Goal: Navigation & Orientation: Find specific page/section

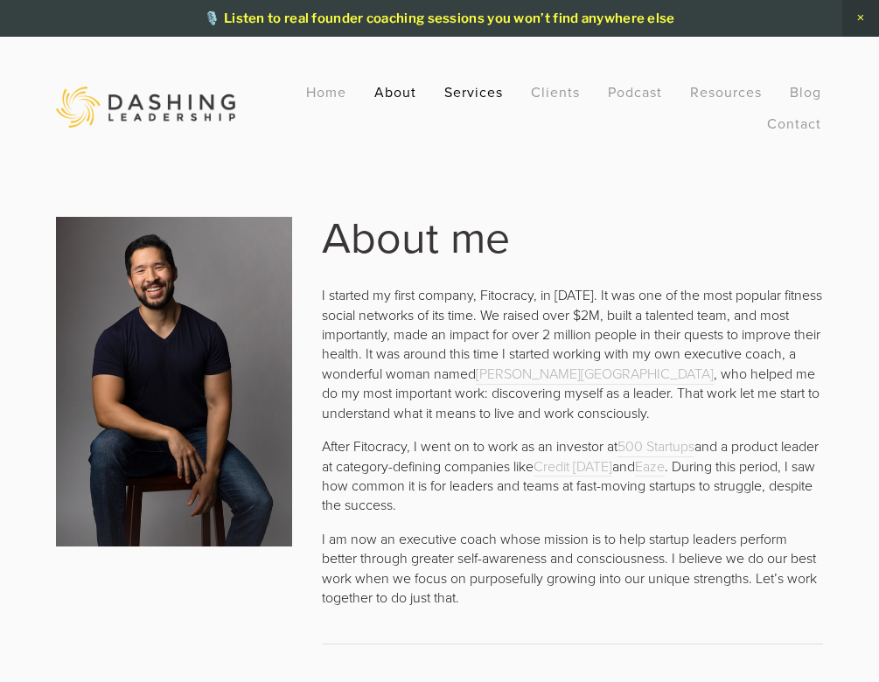
click at [473, 90] on link "Services" at bounding box center [473, 91] width 59 height 31
